Goal: Task Accomplishment & Management: Complete application form

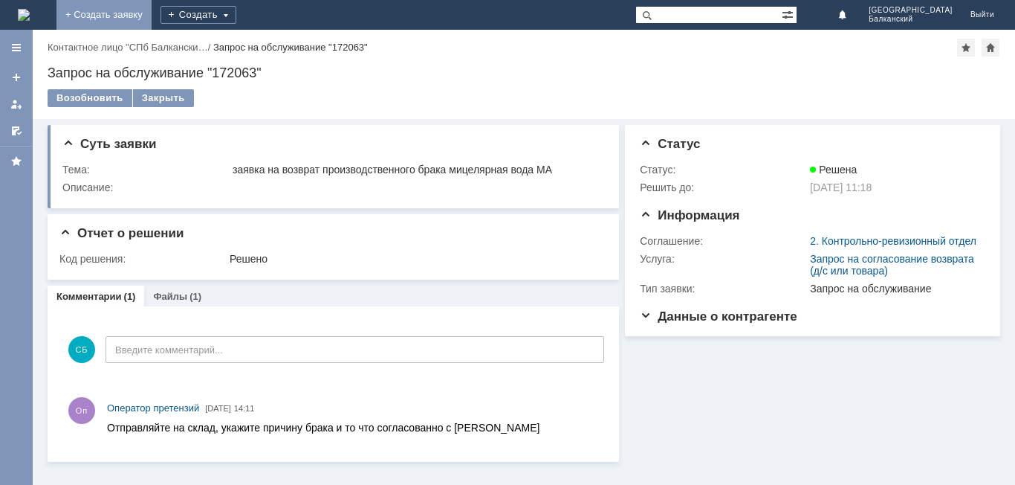
click at [152, 10] on link "+ Создать заявку" at bounding box center [103, 15] width 95 height 30
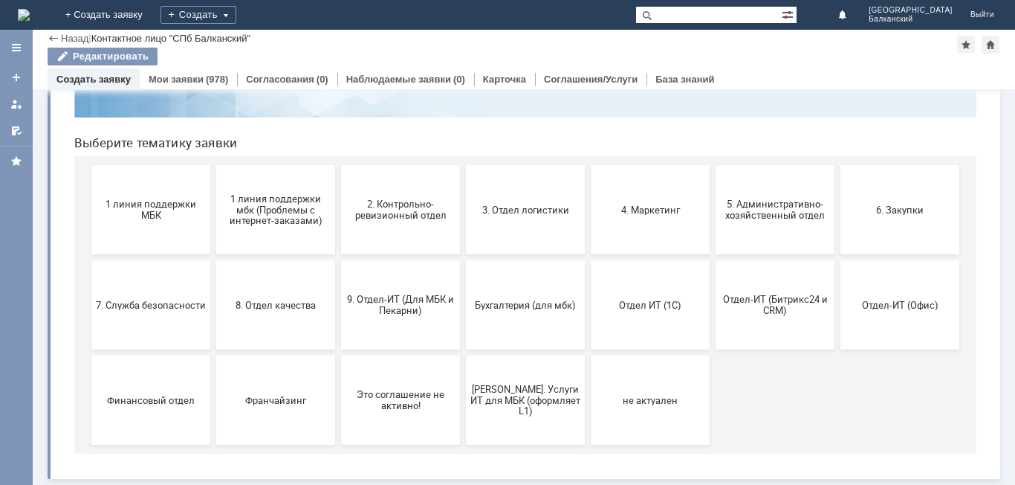
scroll to position [121, 0]
click at [373, 219] on span "2. Контрольно-ревизионный отдел" at bounding box center [401, 209] width 110 height 22
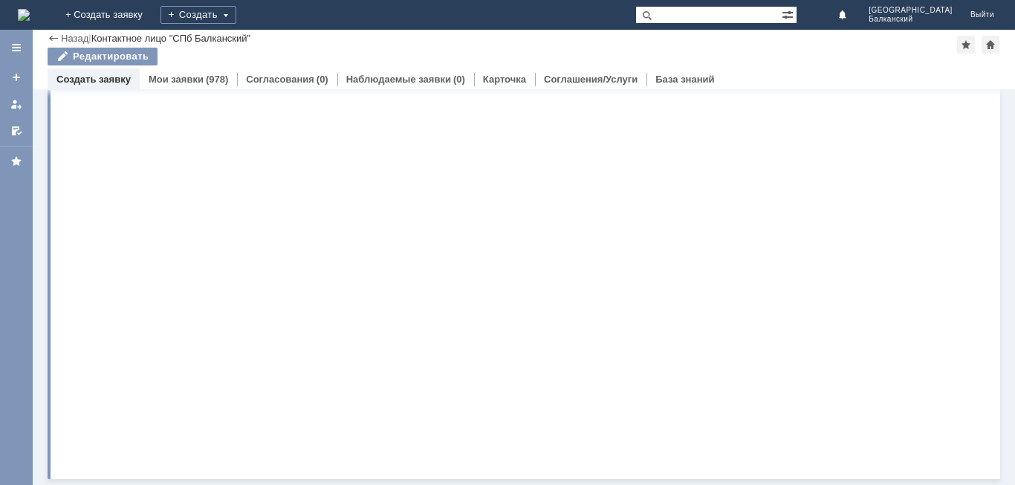
scroll to position [0, 0]
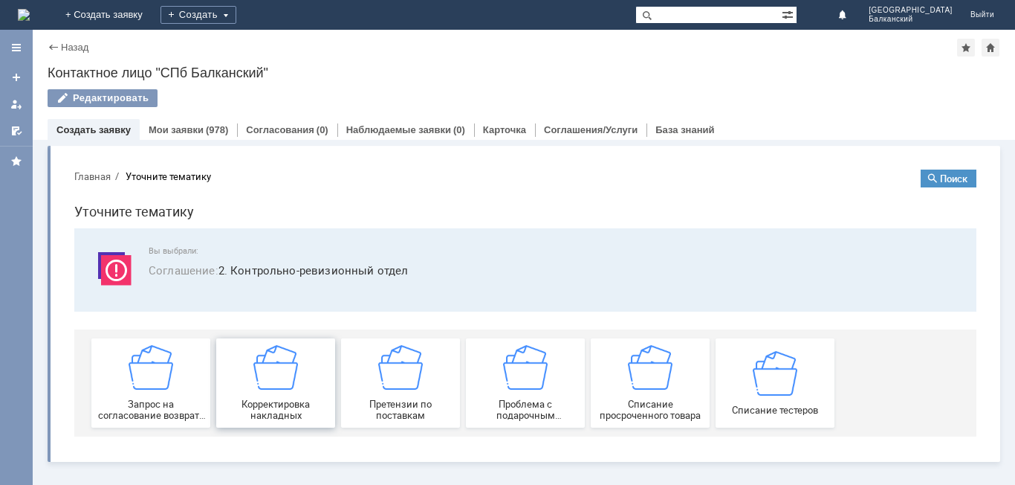
click at [308, 384] on div "Корректировка накладных" at bounding box center [276, 383] width 110 height 76
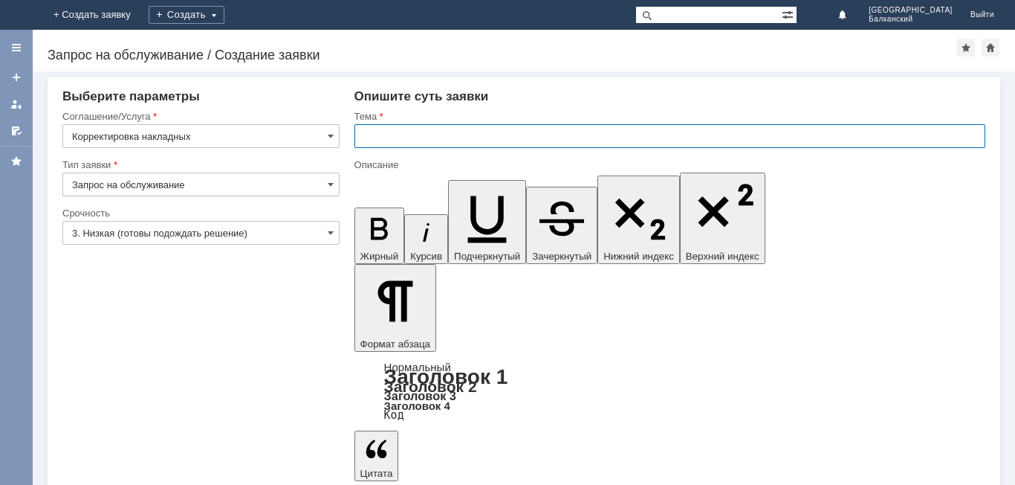
click at [487, 134] on input "text" at bounding box center [670, 136] width 631 height 24
type input "Расхождения при приемке"
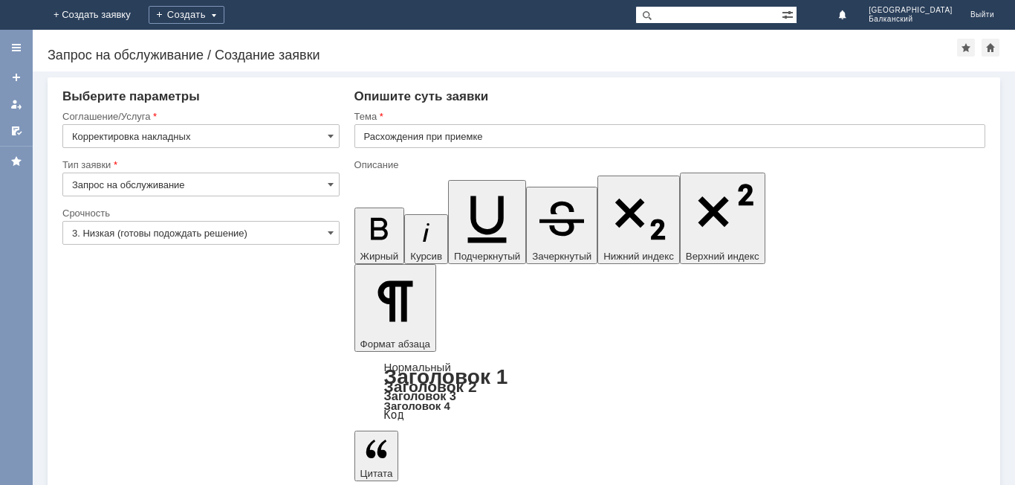
drag, startPoint x: 426, startPoint y: 4063, endPoint x: 364, endPoint y: 4061, distance: 61.7
drag, startPoint x: 851, startPoint y: 4089, endPoint x: 908, endPoint y: 4083, distance: 56.8
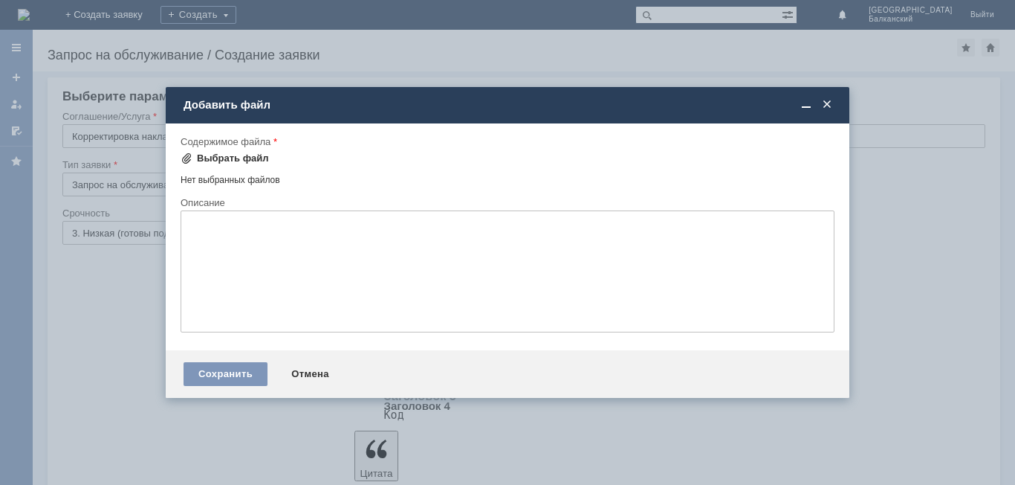
click at [222, 163] on div "Выбрать файл" at bounding box center [233, 158] width 72 height 12
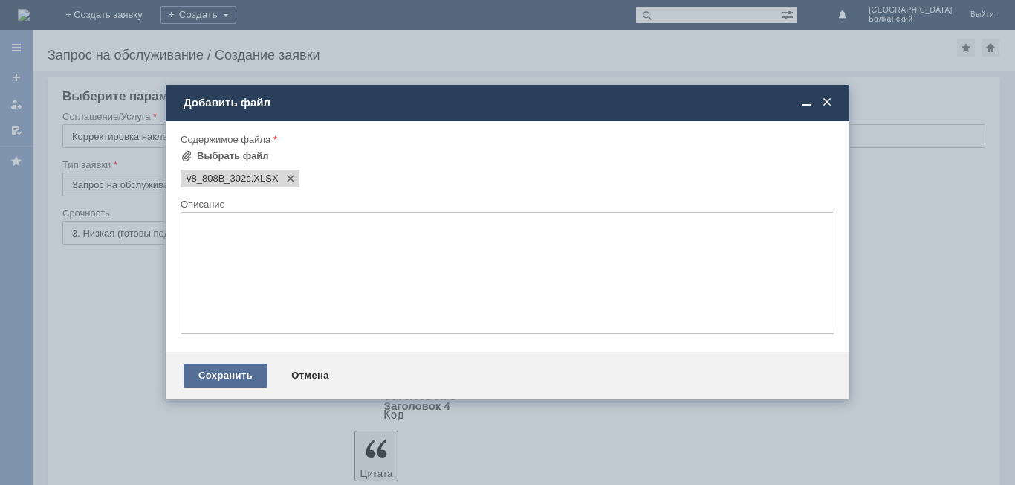
click at [218, 374] on div "Сохранить" at bounding box center [226, 376] width 84 height 24
